Goal: Navigation & Orientation: Find specific page/section

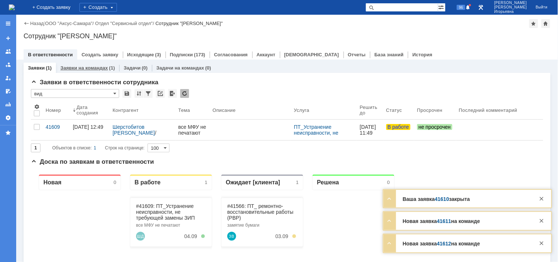
click at [94, 69] on link "Заявки на командах" at bounding box center [83, 68] width 47 height 6
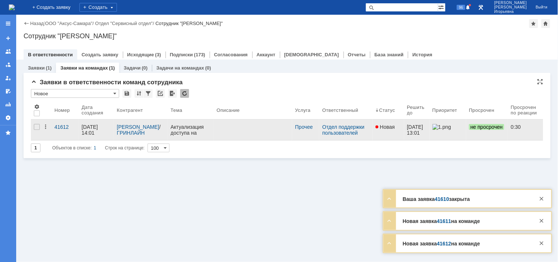
click at [179, 131] on div "Актуализация доступа на диске G" at bounding box center [191, 130] width 40 height 12
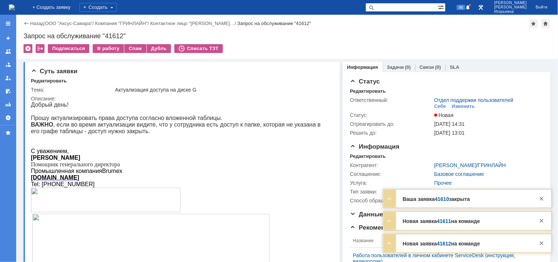
click at [12, 8] on img at bounding box center [12, 7] width 6 height 6
